Goal: Browse casually: Explore the website without a specific task or goal

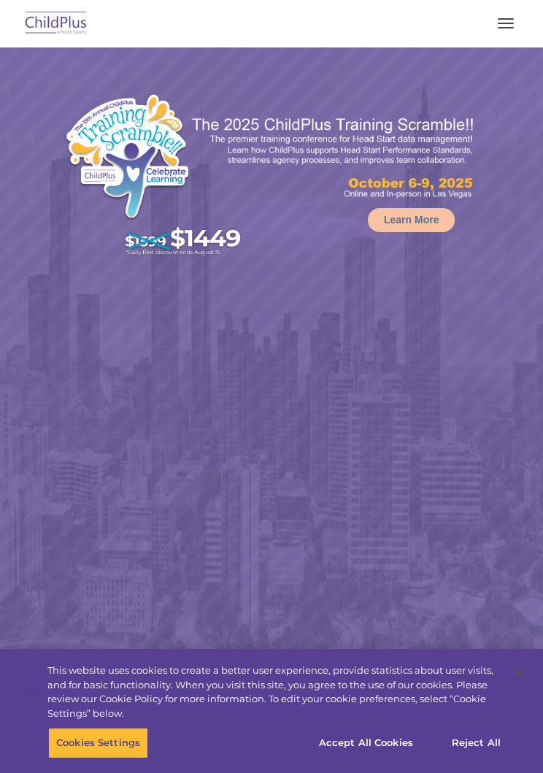
select select "MEDIUM"
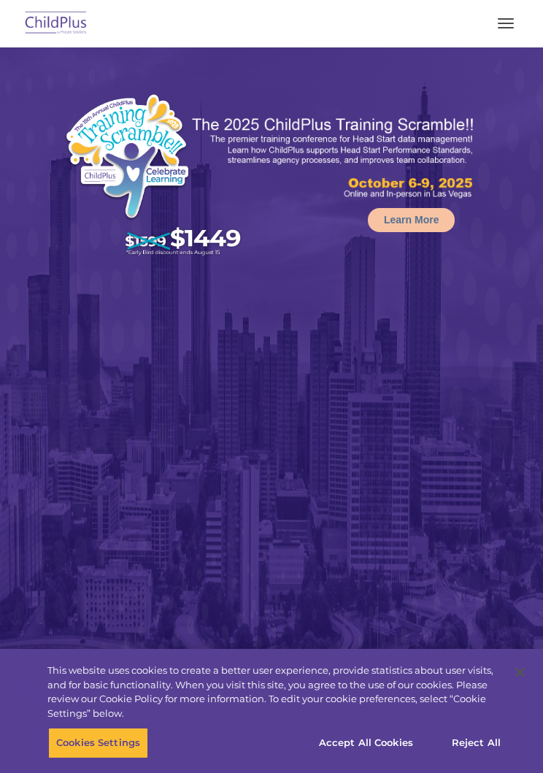
select select "MEDIUM"
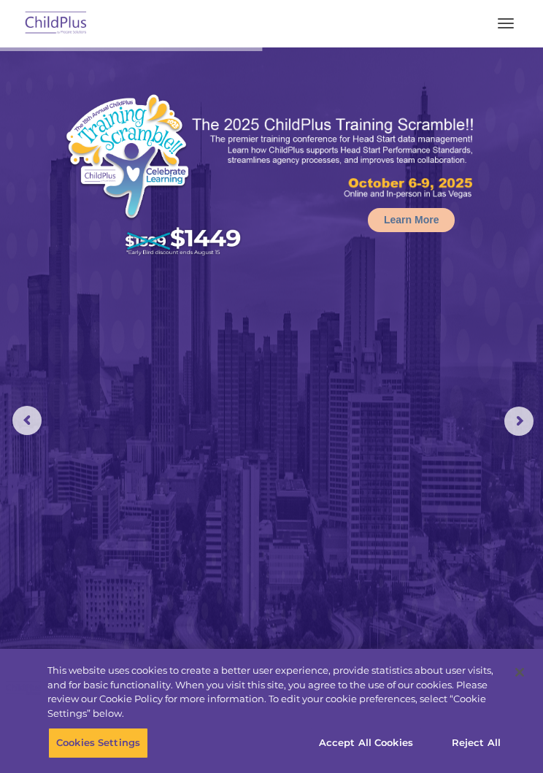
click at [58, 16] on img at bounding box center [56, 24] width 69 height 34
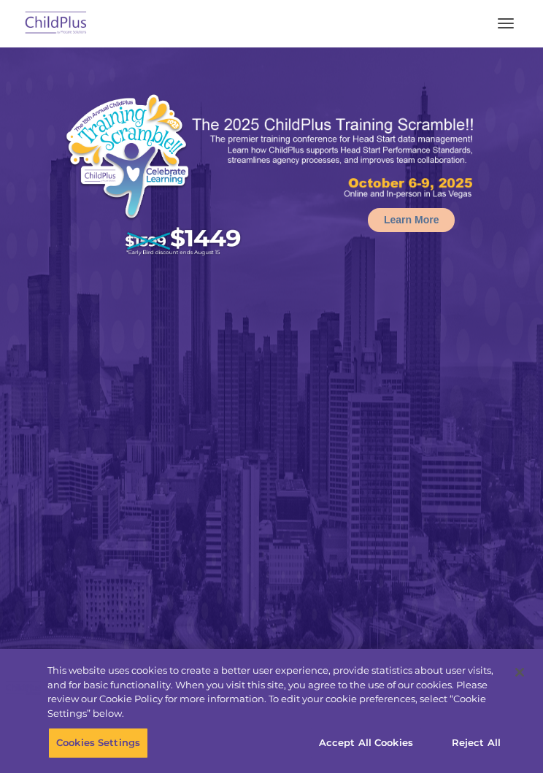
select select "MEDIUM"
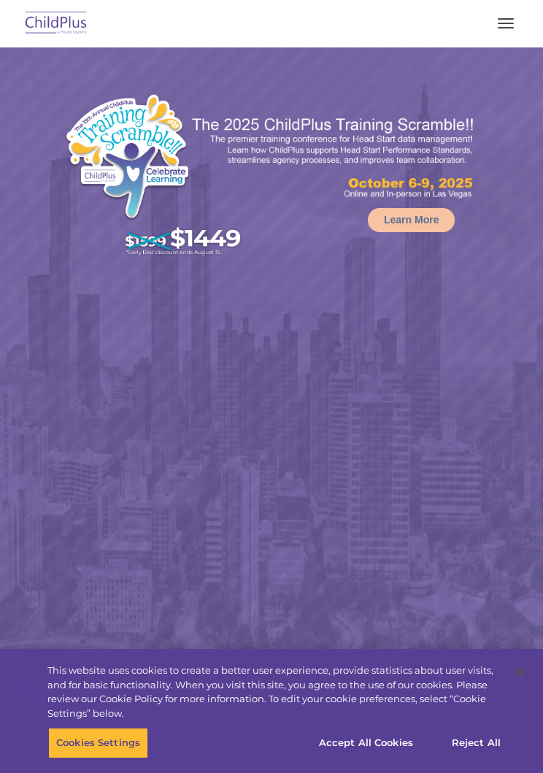
select select "MEDIUM"
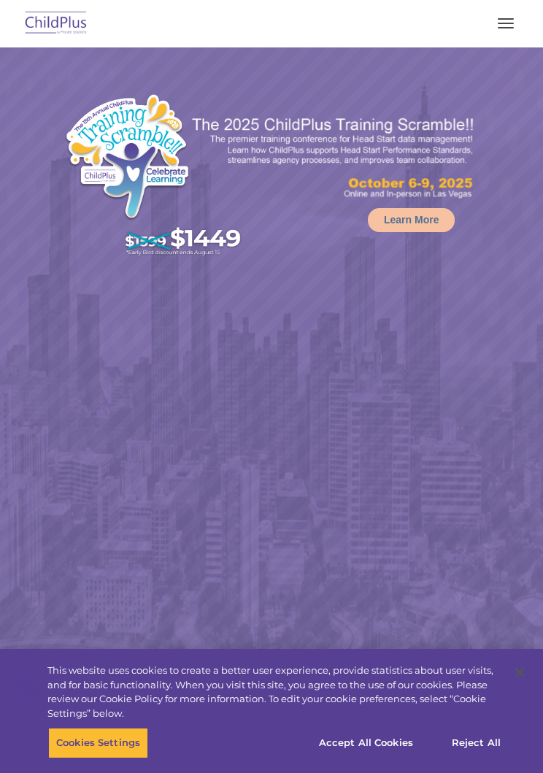
select select "MEDIUM"
